Goal: Check status

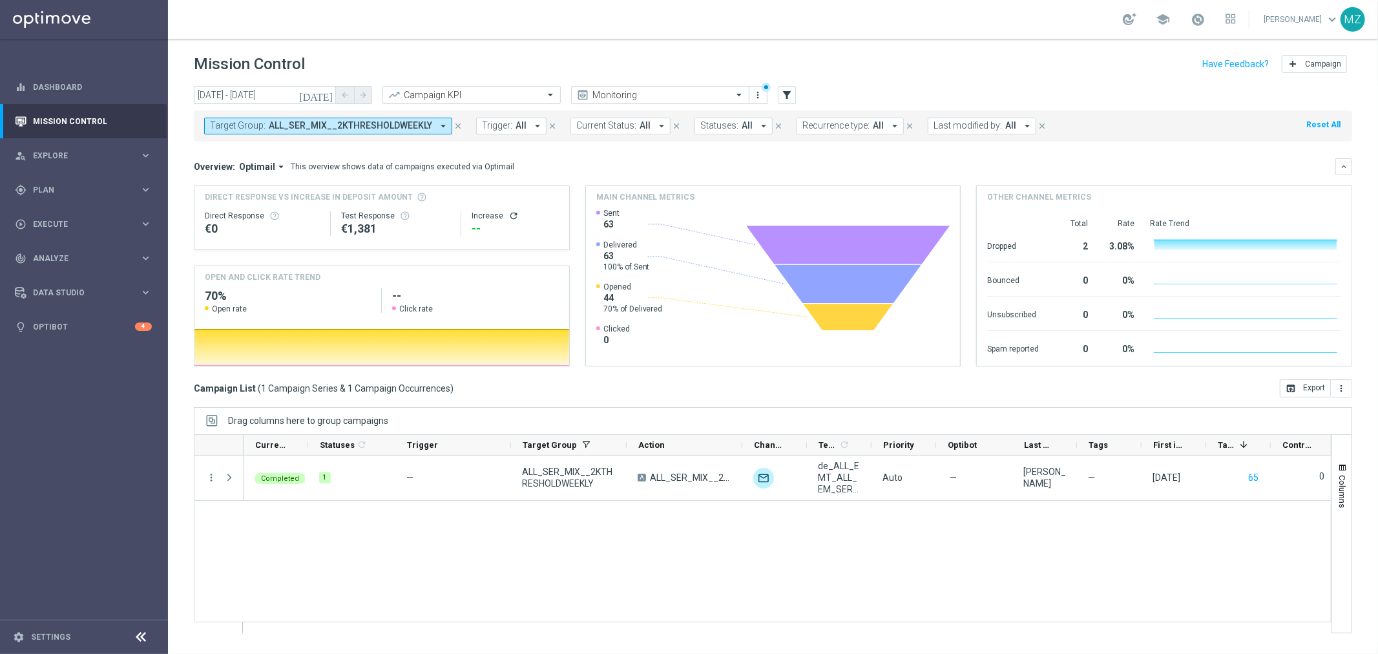
click at [376, 123] on span "ALL_SER_MIX__2KTHRESHOLDWEEKLY" at bounding box center [350, 125] width 163 height 11
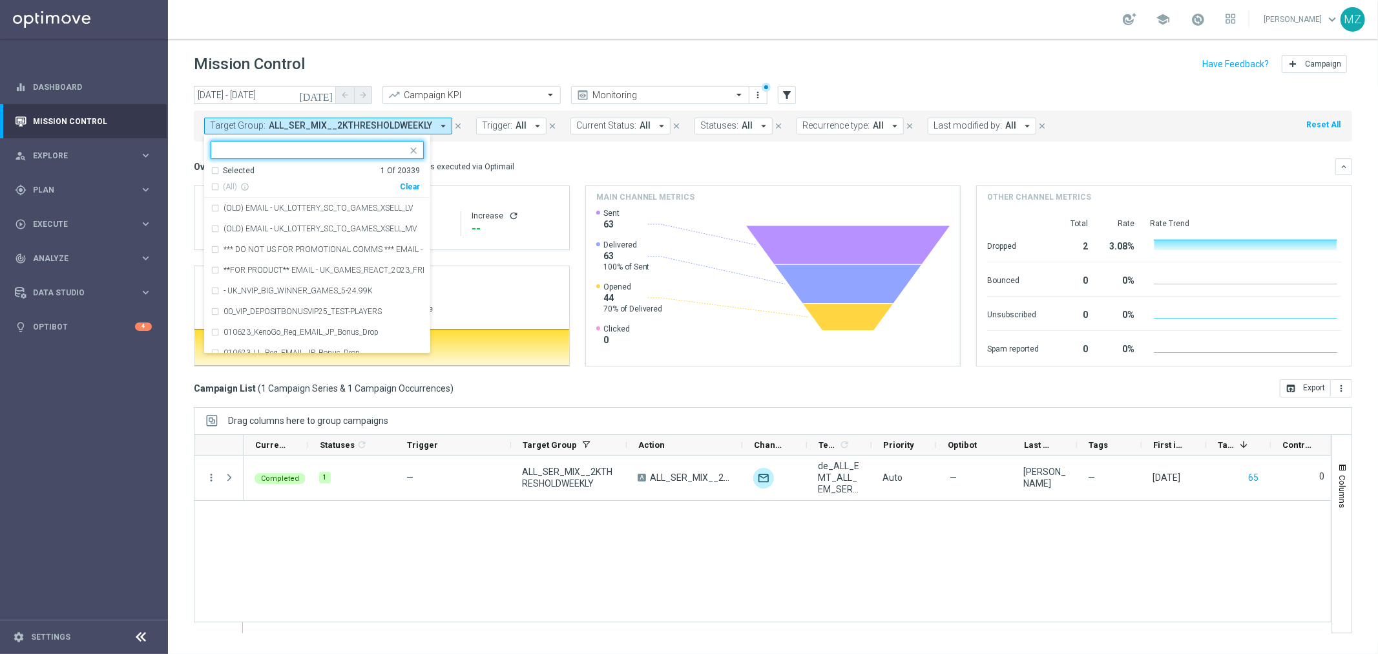
click at [0, 0] on div "Clear" at bounding box center [0, 0] width 0 height 0
click at [469, 156] on mini-dashboard "Overview: Optimail arrow_drop_down This overview shows data of campaigns execut…" at bounding box center [773, 261] width 1159 height 238
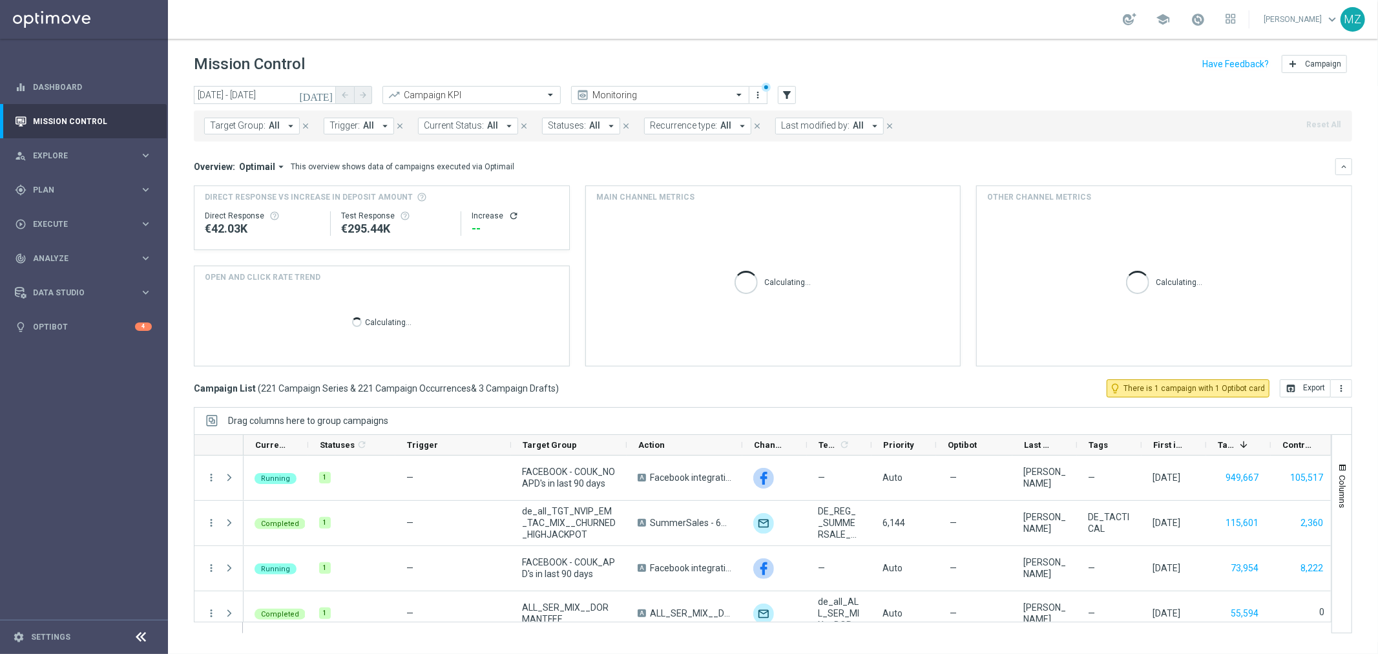
click at [333, 121] on span "Trigger:" at bounding box center [345, 125] width 30 height 11
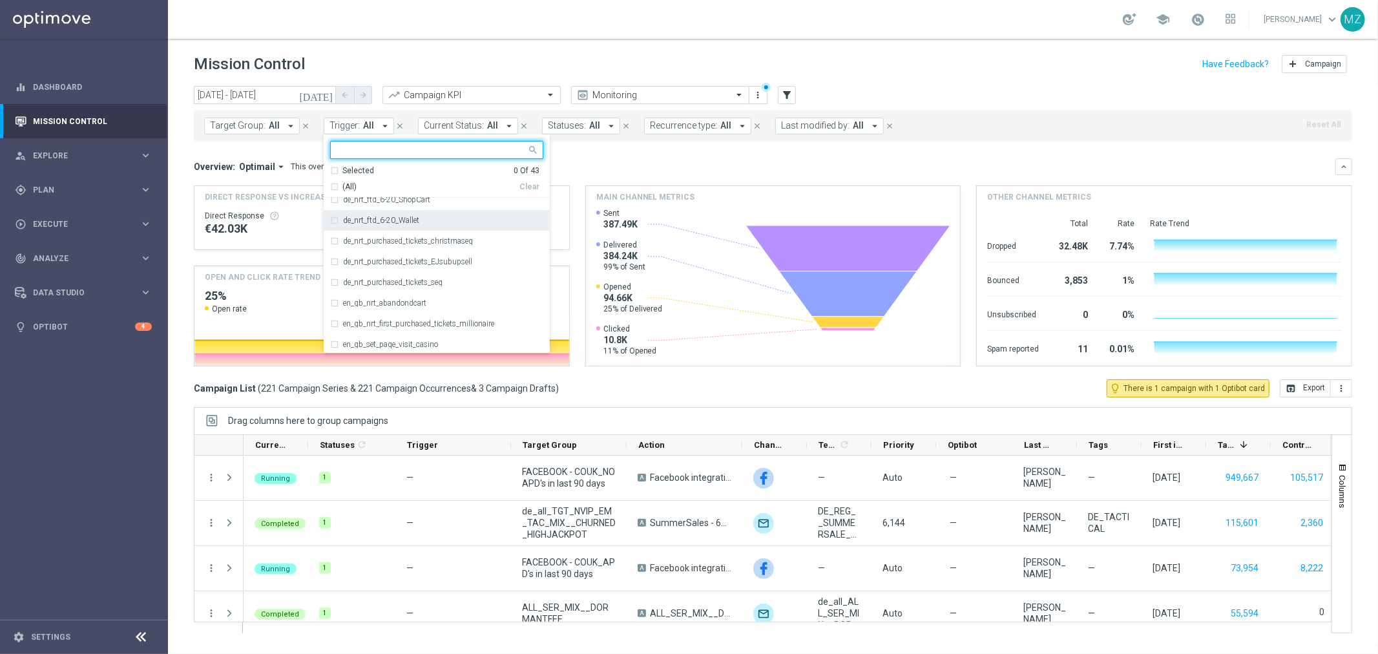
scroll to position [287, 0]
click at [390, 227] on label "en_gb_nrt_abandondcart" at bounding box center [384, 231] width 83 height 8
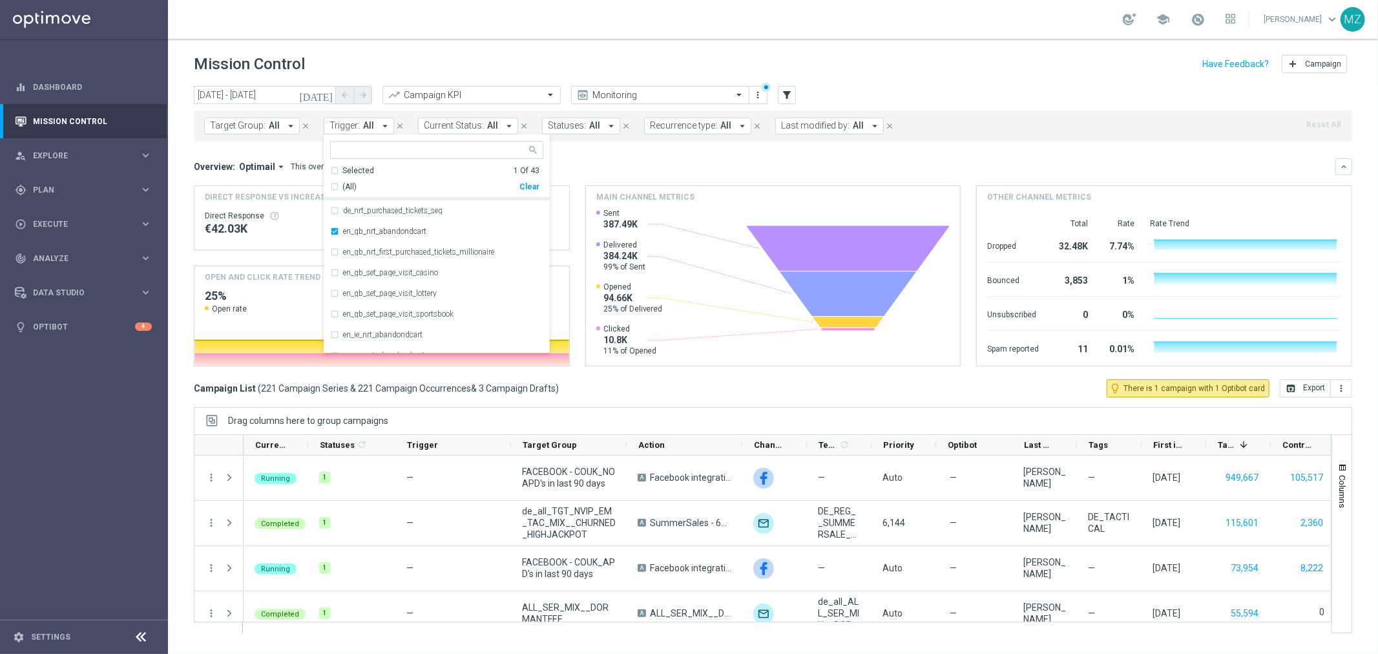
click at [326, 92] on icon "[DATE]" at bounding box center [316, 95] width 35 height 12
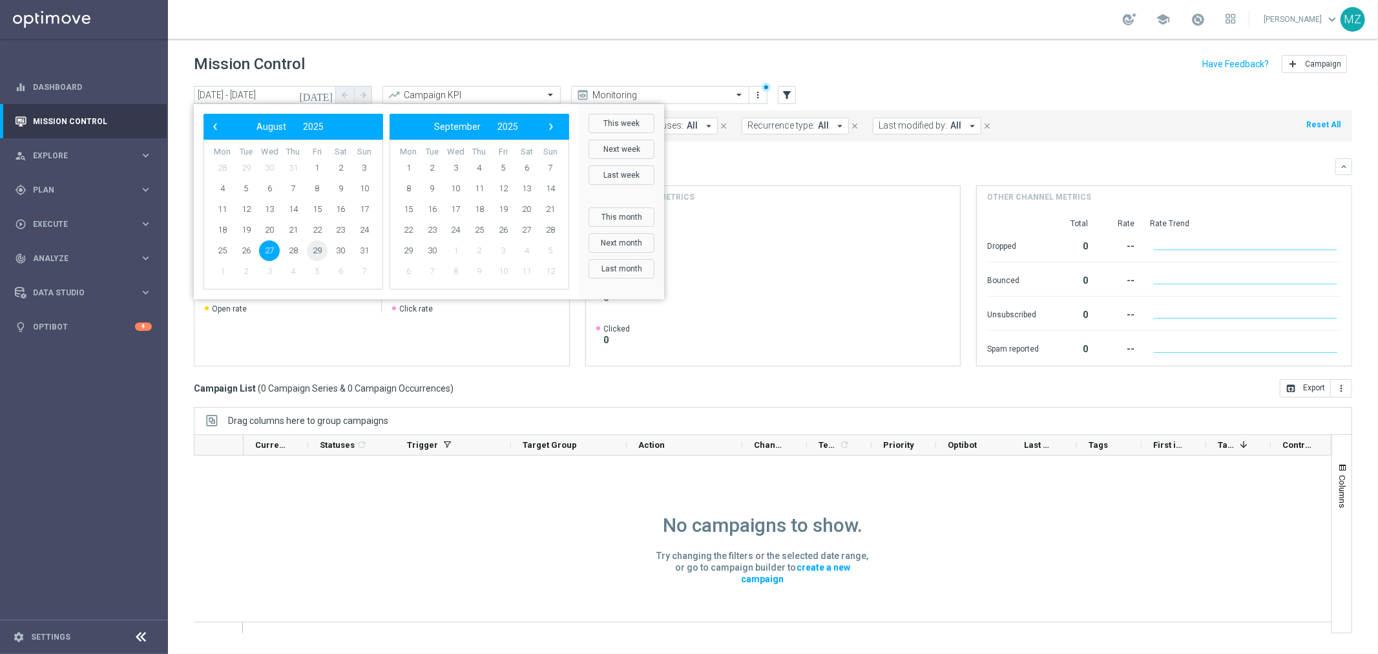
click at [314, 252] on span "29" at bounding box center [317, 250] width 21 height 21
click at [430, 173] on span "2" at bounding box center [432, 168] width 21 height 21
type input "[DATE] - [DATE]"
